Goal: Complete application form

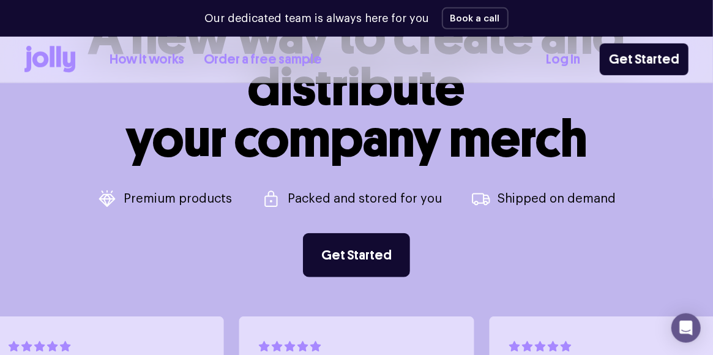
scroll to position [423, 0]
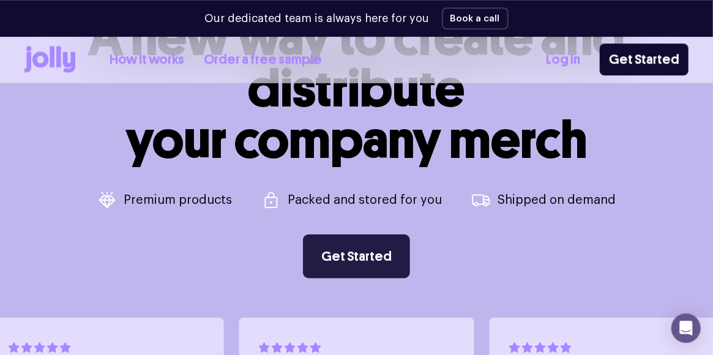
click at [371, 244] on link "Get Started" at bounding box center [356, 256] width 107 height 44
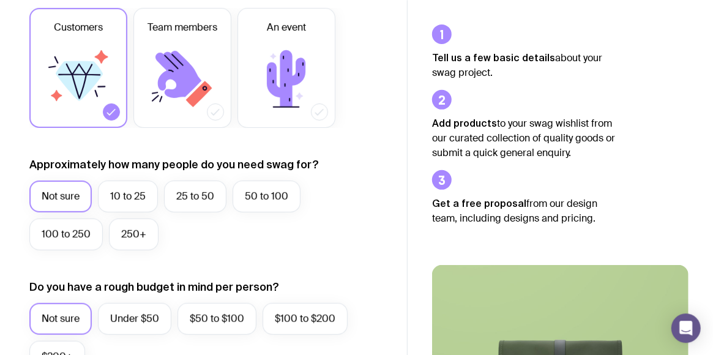
scroll to position [203, 0]
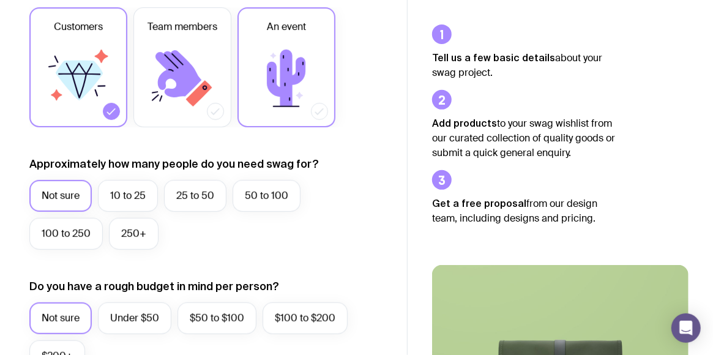
click at [293, 105] on icon at bounding box center [286, 78] width 73 height 73
click at [0, 0] on input "An event" at bounding box center [0, 0] width 0 height 0
click at [55, 236] on label "100 to 250" at bounding box center [65, 234] width 73 height 32
click at [0, 0] on input "100 to 250" at bounding box center [0, 0] width 0 height 0
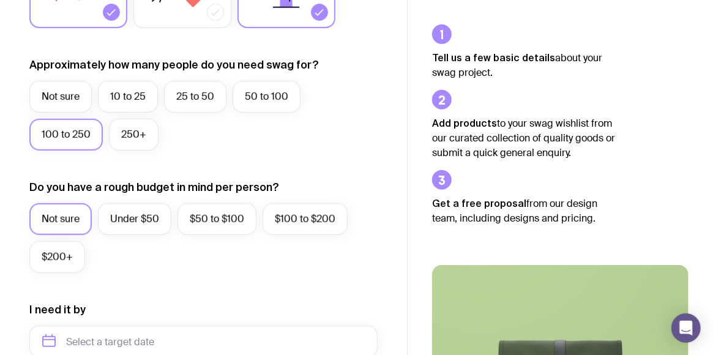
scroll to position [302, 0]
click at [251, 102] on label "50 to 100" at bounding box center [267, 97] width 68 height 32
click at [0, 0] on input "50 to 100" at bounding box center [0, 0] width 0 height 0
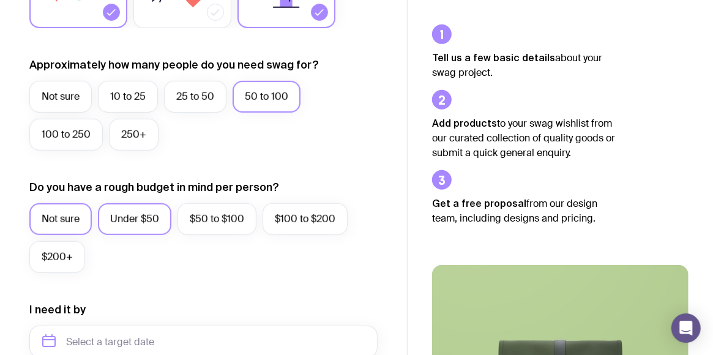
click at [125, 221] on label "Under $50" at bounding box center [134, 219] width 73 height 32
click at [0, 0] on input "Under $50" at bounding box center [0, 0] width 0 height 0
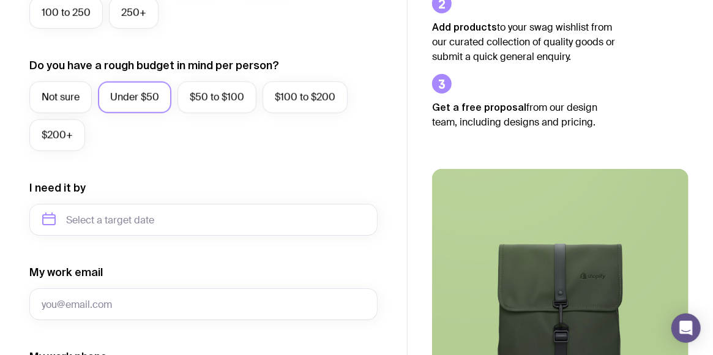
scroll to position [425, 0]
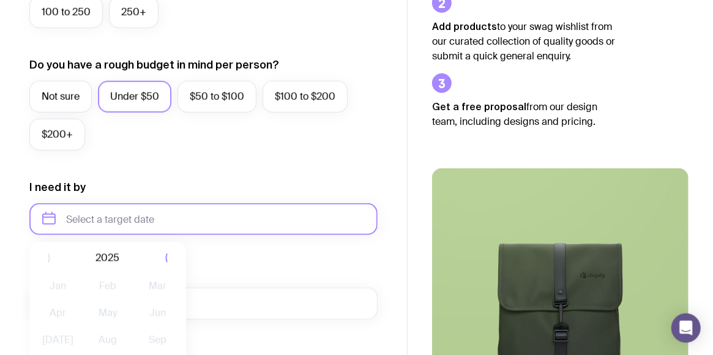
click at [125, 221] on input "text" at bounding box center [203, 219] width 348 height 32
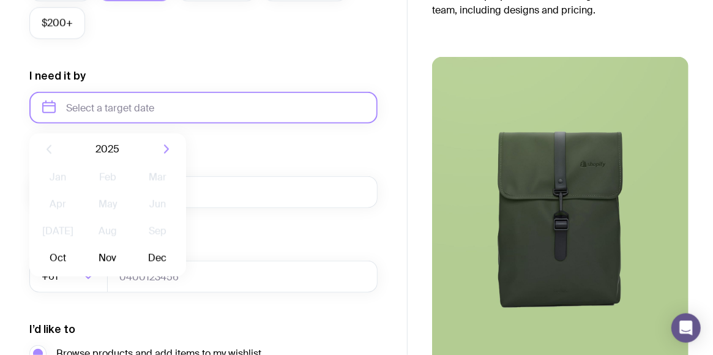
scroll to position [543, 0]
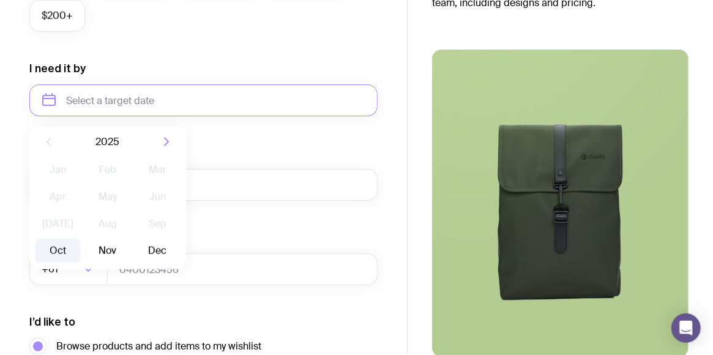
click at [54, 256] on button "Oct" at bounding box center [57, 251] width 45 height 24
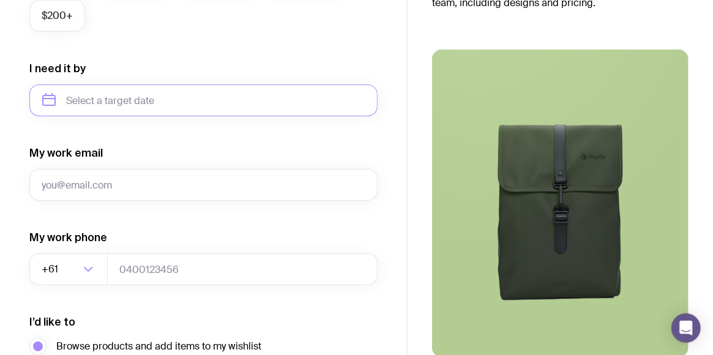
type input "[DATE]"
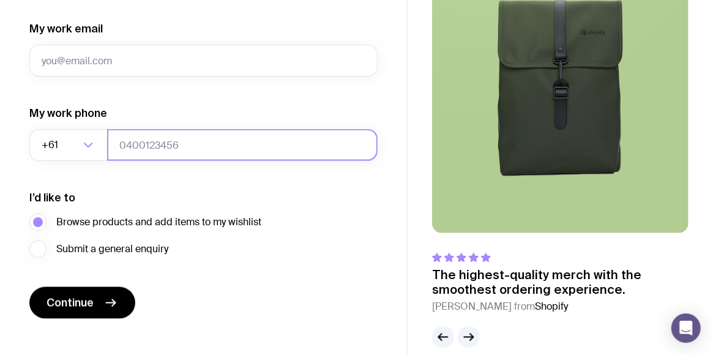
scroll to position [668, 0]
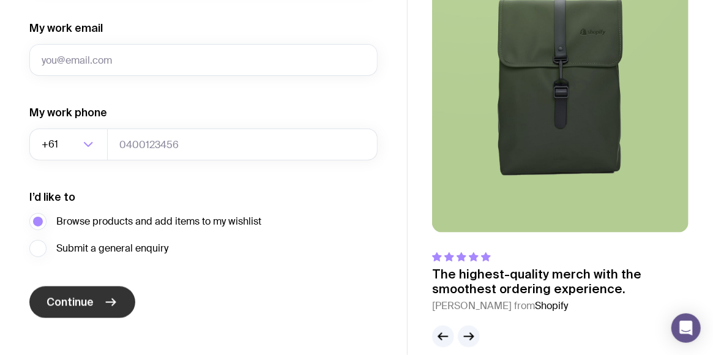
click at [76, 299] on span "Continue" at bounding box center [70, 302] width 47 height 15
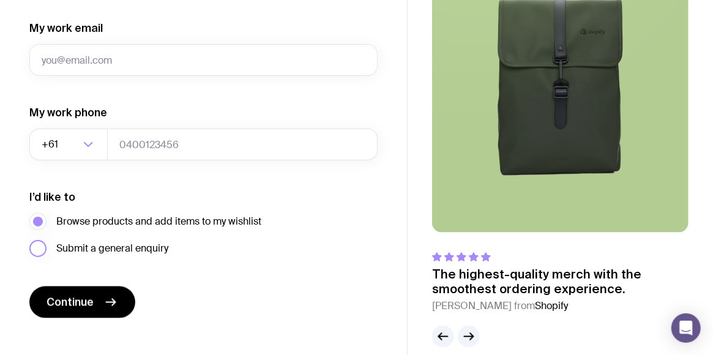
click at [64, 247] on span "Submit a general enquiry" at bounding box center [112, 248] width 112 height 15
click at [0, 0] on input "Submit a general enquiry" at bounding box center [0, 0] width 0 height 0
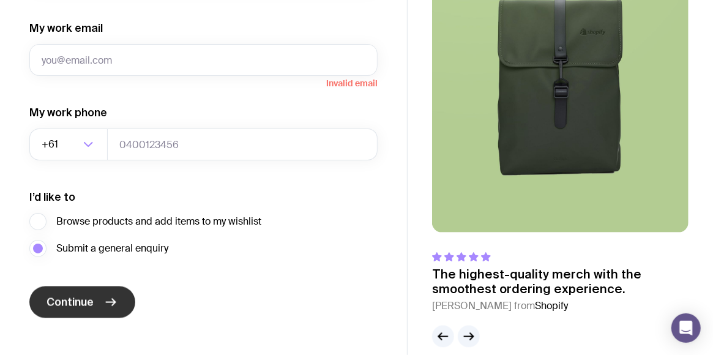
click at [75, 298] on span "Continue" at bounding box center [70, 302] width 47 height 15
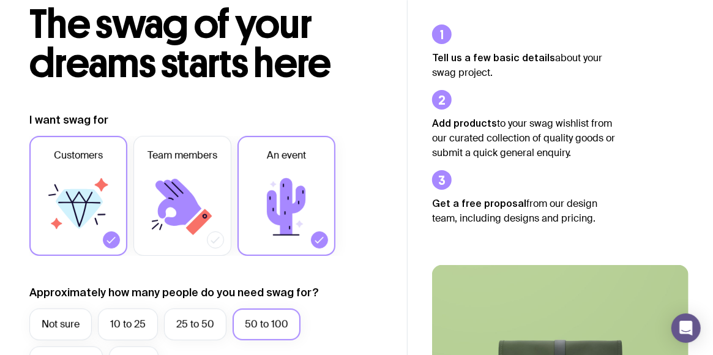
scroll to position [0, 0]
